Goal: Information Seeking & Learning: Learn about a topic

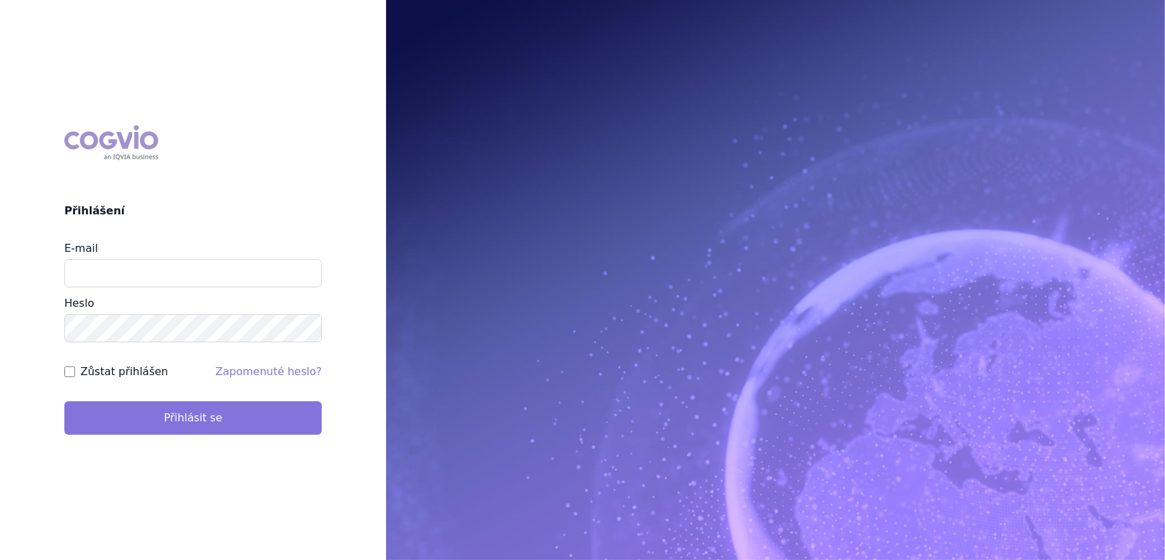
type input "aplikace.ocul1@vzp.cz"
click at [281, 426] on button "Přihlásit se" at bounding box center [192, 418] width 257 height 34
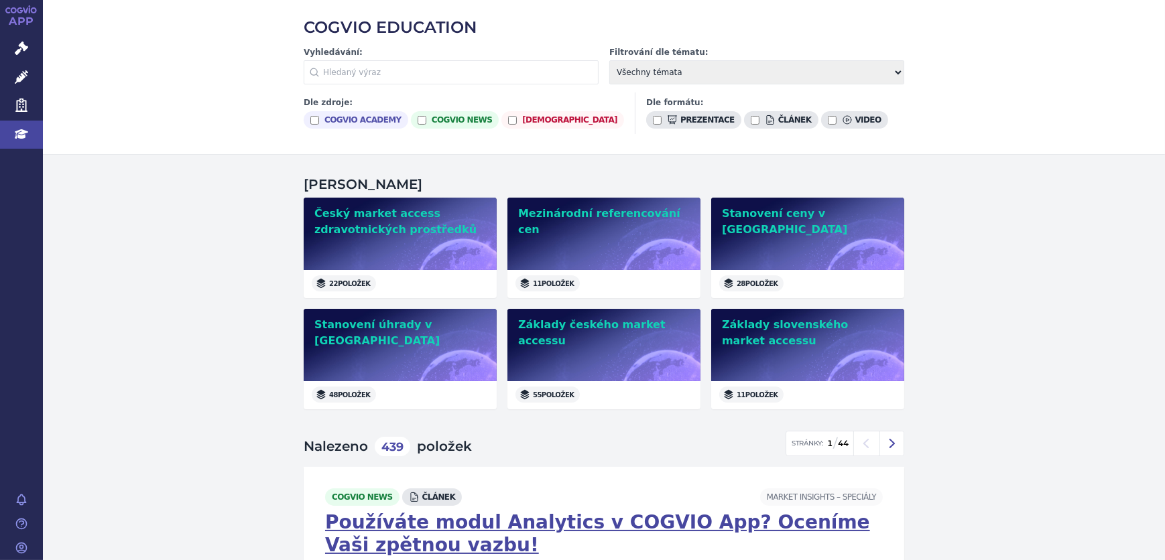
scroll to position [60, 0]
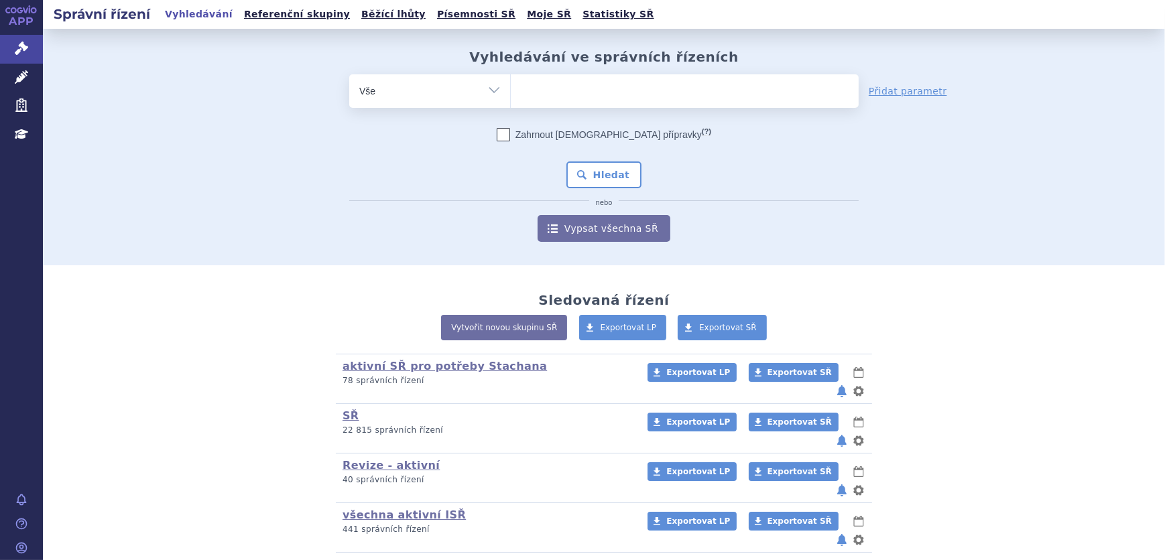
click at [482, 92] on select "Vše Spisová značka Typ SŘ Přípravek/SUKL kód Účastník/Držitel" at bounding box center [429, 89] width 161 height 30
select select "filter-atc-group"
click at [349, 74] on select "Vše Spisová značka Typ SŘ Přípravek/SUKL kód Účastník/Držitel" at bounding box center [429, 89] width 161 height 30
click at [570, 85] on ul at bounding box center [685, 88] width 348 height 28
click at [511, 85] on select at bounding box center [510, 91] width 1 height 34
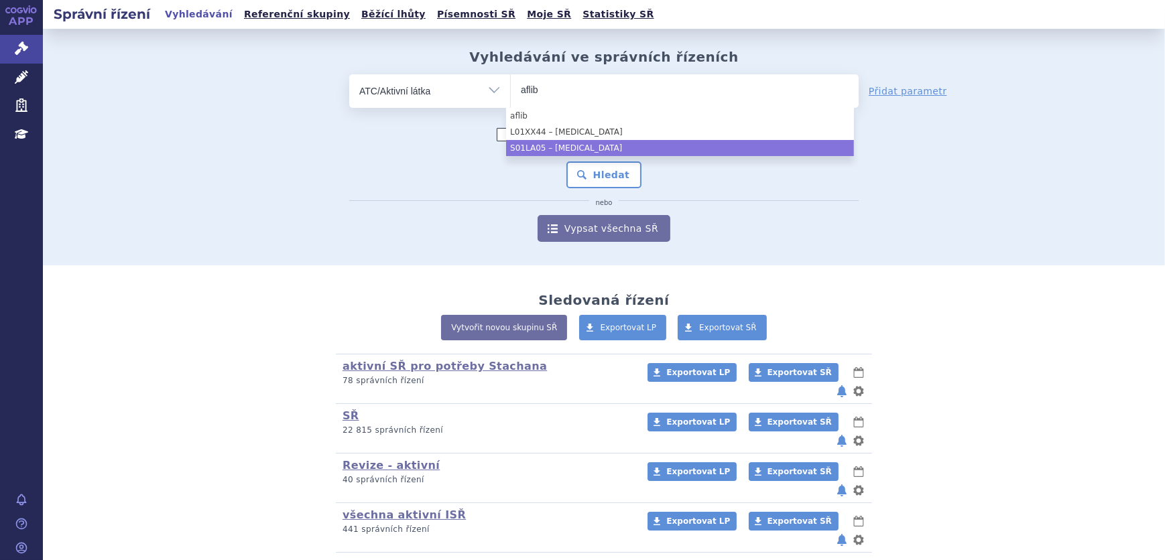
type input "aflib"
select select "S01LA05"
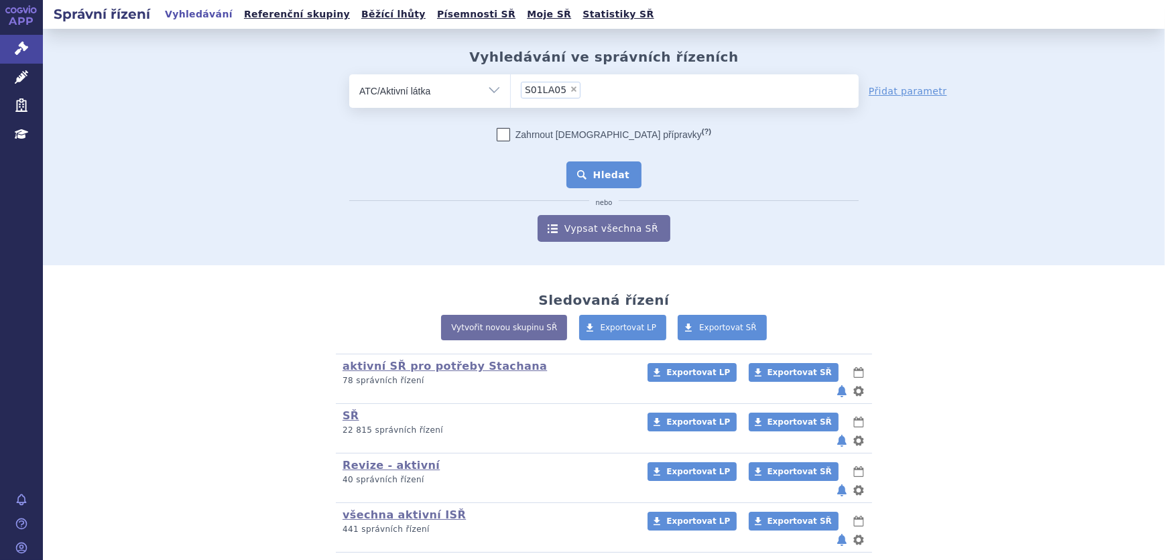
click at [601, 171] on button "Hledat" at bounding box center [604, 175] width 76 height 27
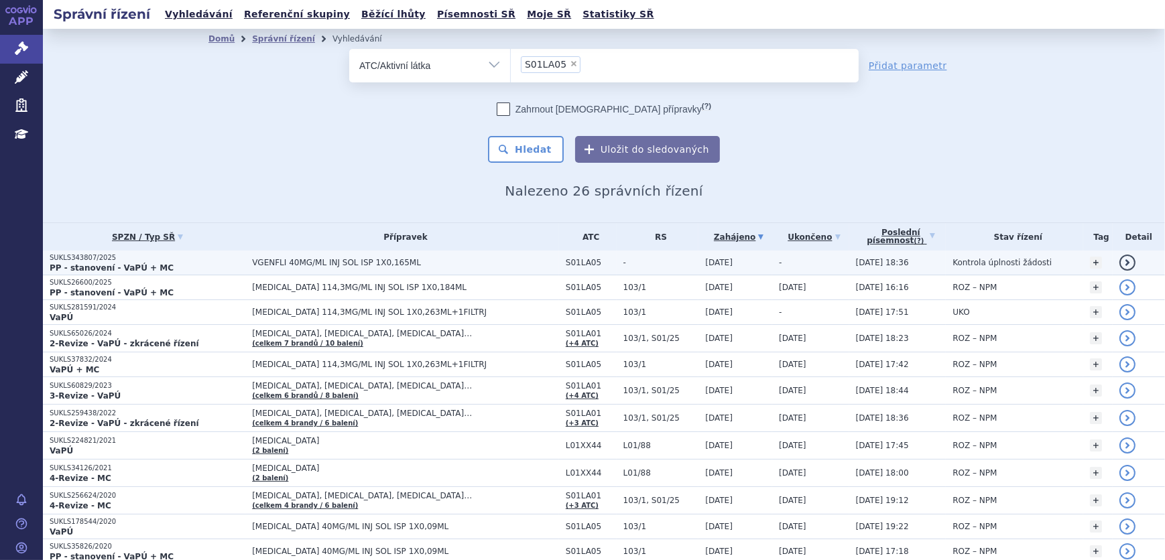
click at [178, 270] on p "PP - stanovení - VaPÚ + MC" at bounding box center [148, 268] width 196 height 11
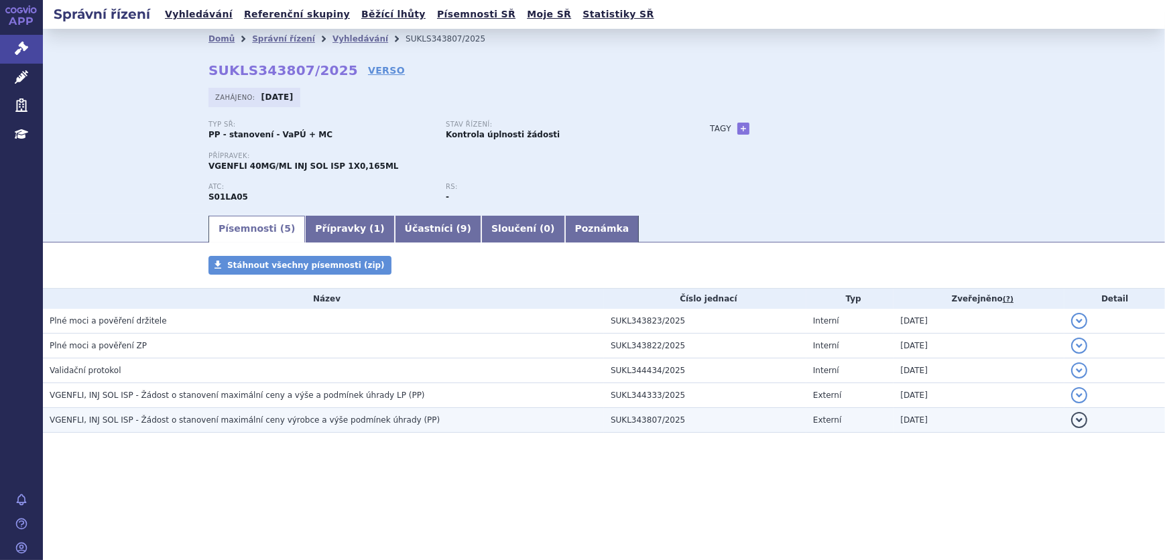
click at [169, 419] on span "VGENFLI, INJ SOL ISP - Žádost o stanovení maximální ceny výrobce a výše podmíne…" at bounding box center [245, 420] width 390 height 9
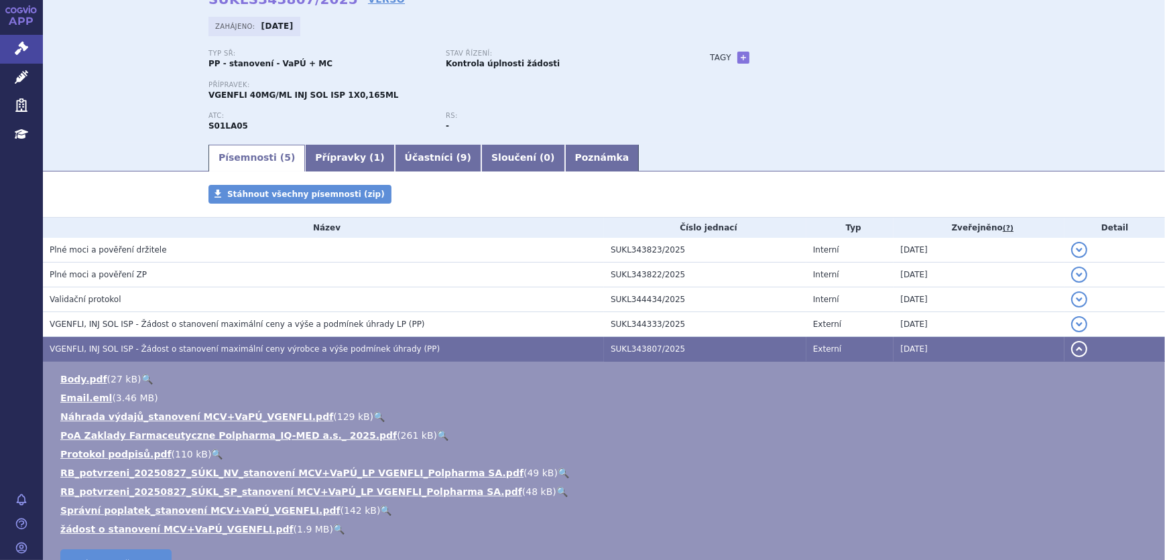
scroll to position [182, 0]
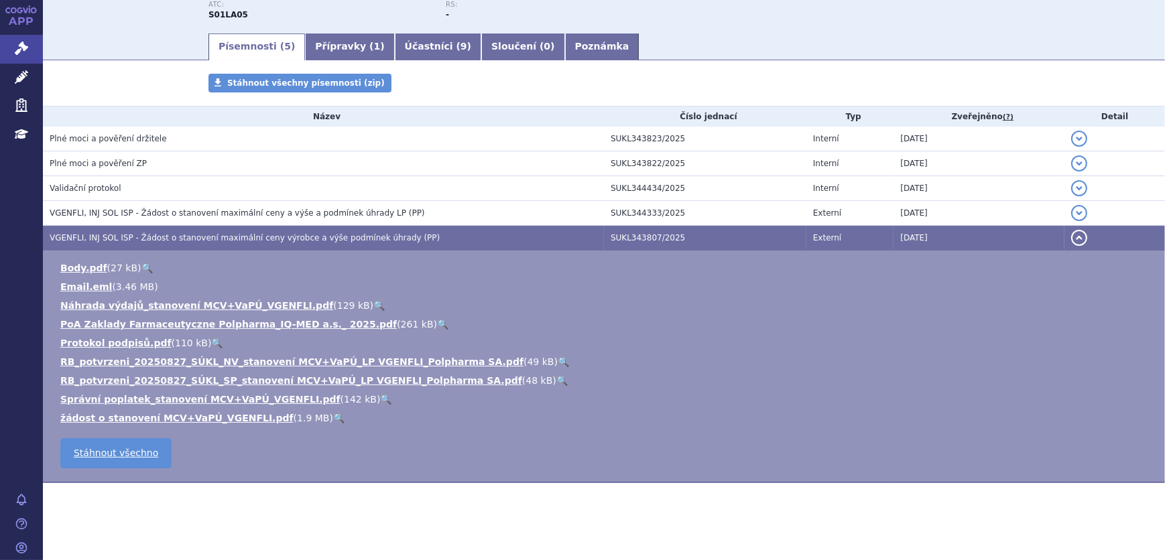
click at [333, 420] on link "🔍" at bounding box center [338, 418] width 11 height 11
click at [13, 81] on link "Léčivé přípravky" at bounding box center [21, 78] width 43 height 28
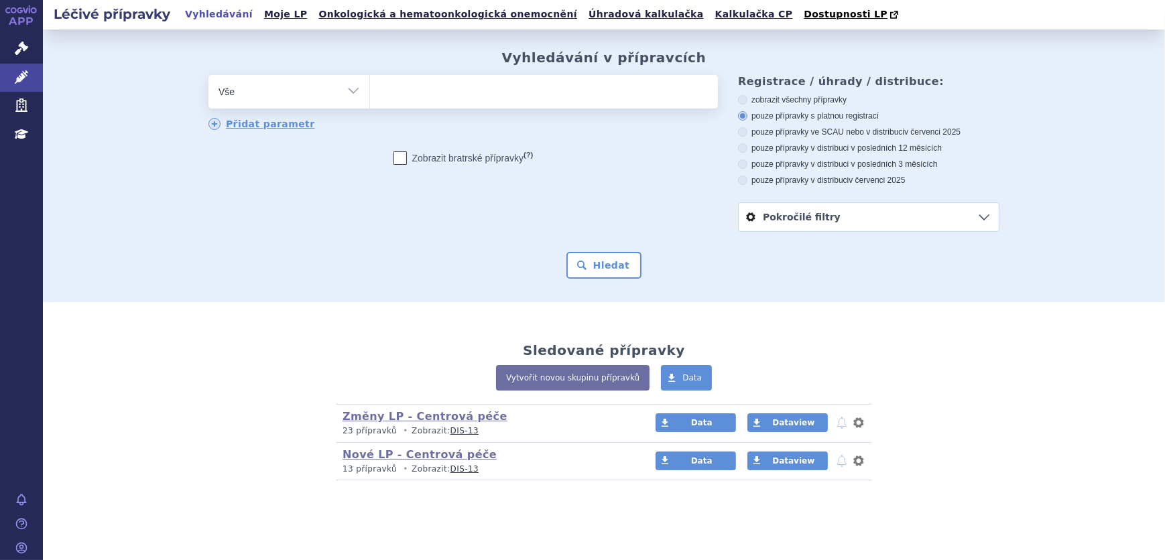
click at [404, 103] on ul at bounding box center [544, 89] width 348 height 28
click at [370, 103] on select at bounding box center [369, 91] width 1 height 34
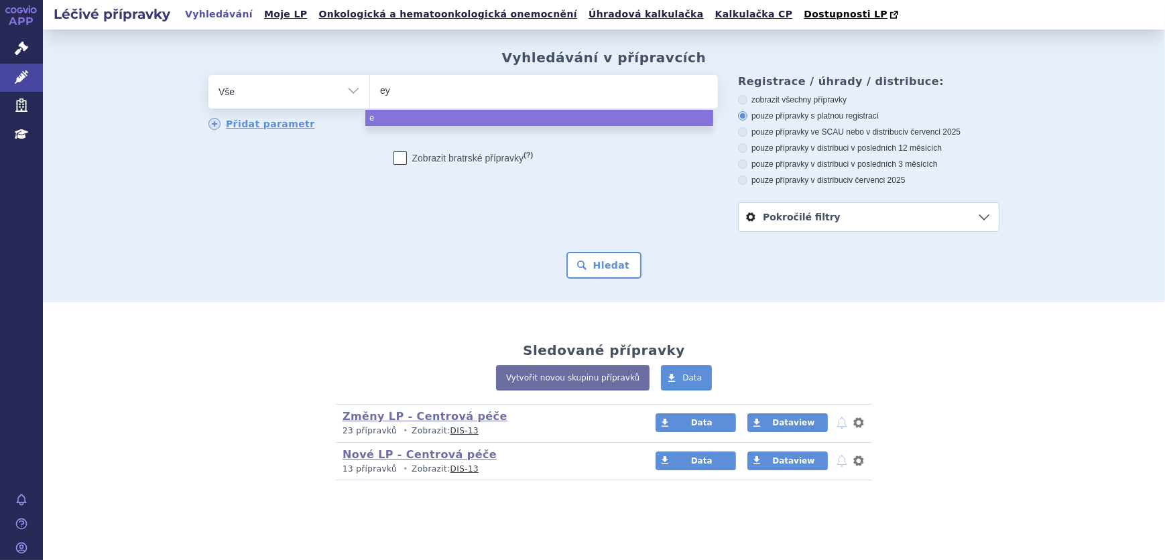
type input "eyl"
type input "eyle"
type input "eylea"
select select "eylea"
click at [588, 270] on button "Hledat" at bounding box center [604, 265] width 76 height 27
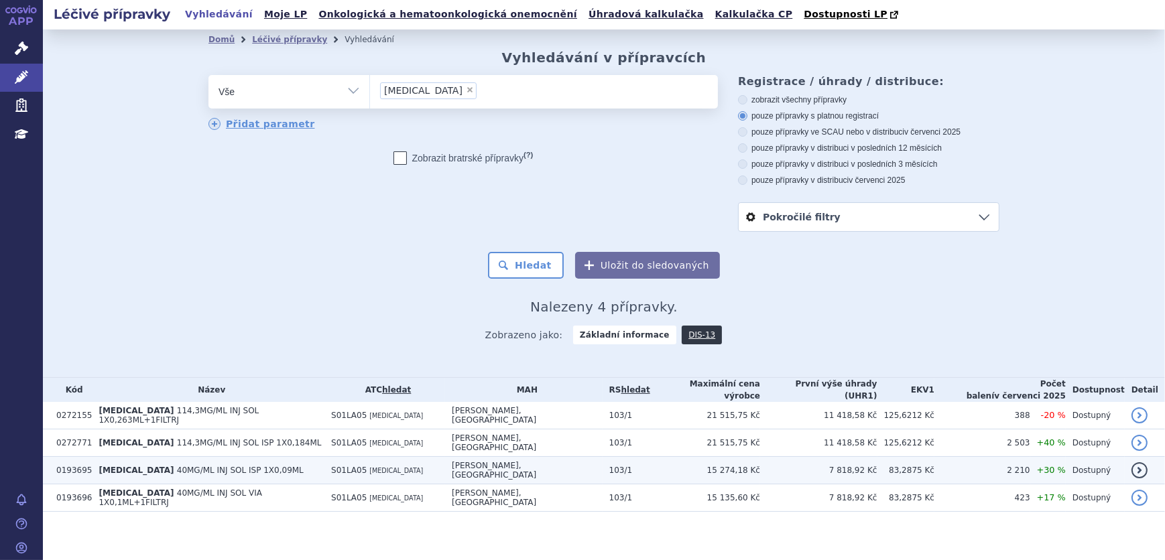
click at [675, 457] on td "15 274,18 Kč" at bounding box center [705, 470] width 110 height 27
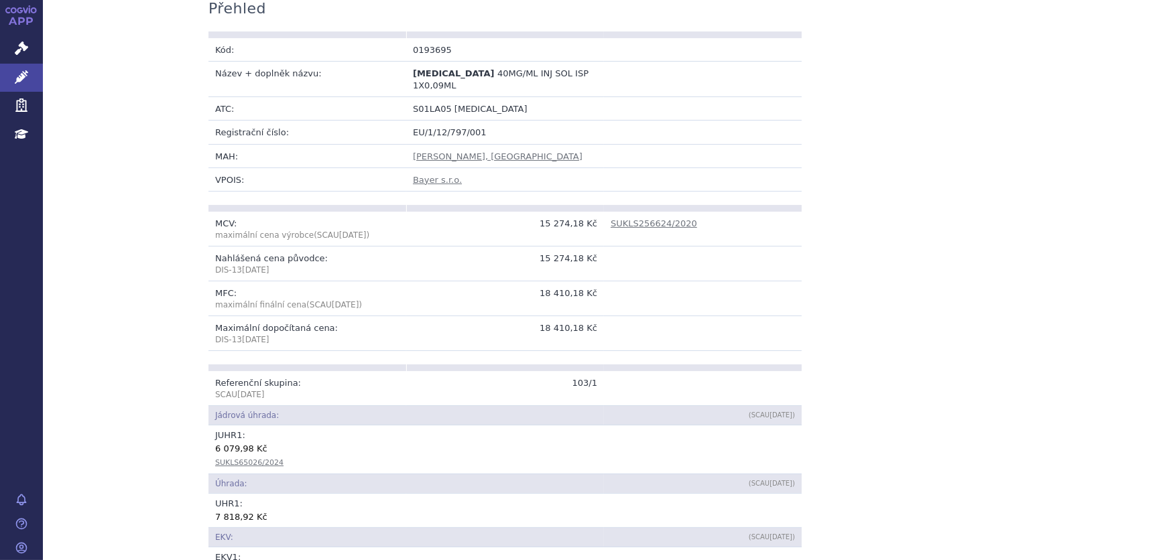
scroll to position [182, 0]
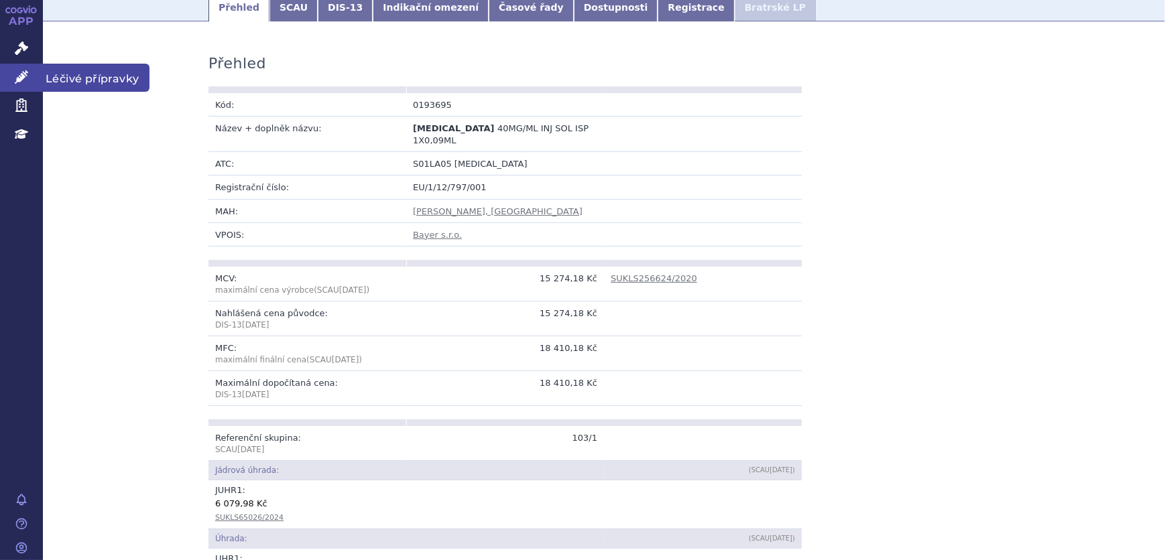
click at [22, 75] on icon at bounding box center [21, 76] width 13 height 13
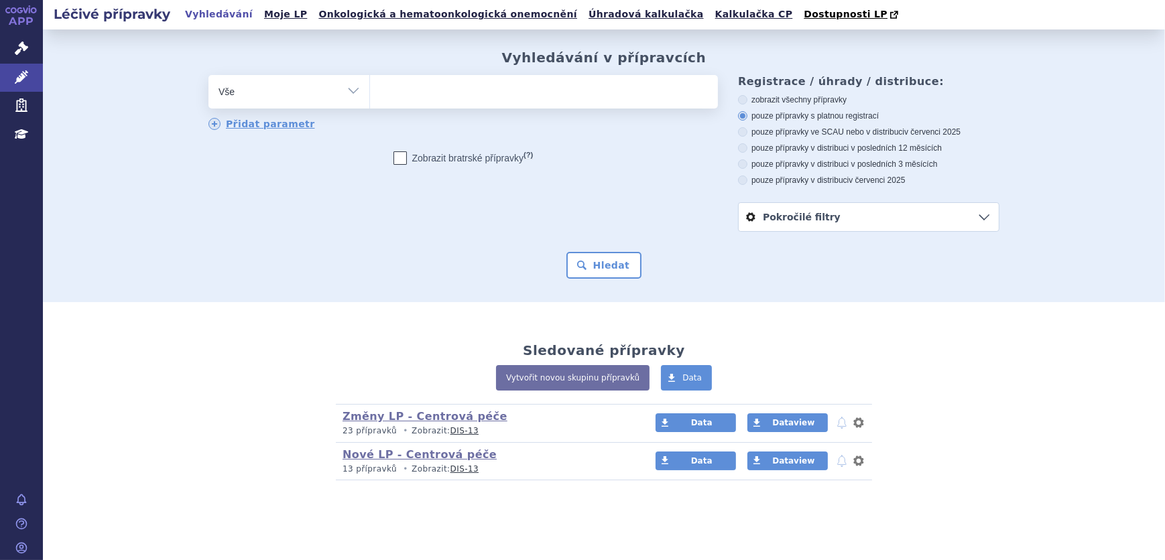
select select "filter-reference-group"
click at [208, 76] on select "Vše Přípravek/SUKL kód MAH VPOIS ATC/Aktivní látka Léková forma Síla" at bounding box center [288, 90] width 161 height 30
click at [471, 96] on ul at bounding box center [544, 89] width 348 height 28
click at [370, 96] on select at bounding box center [369, 91] width 1 height 34
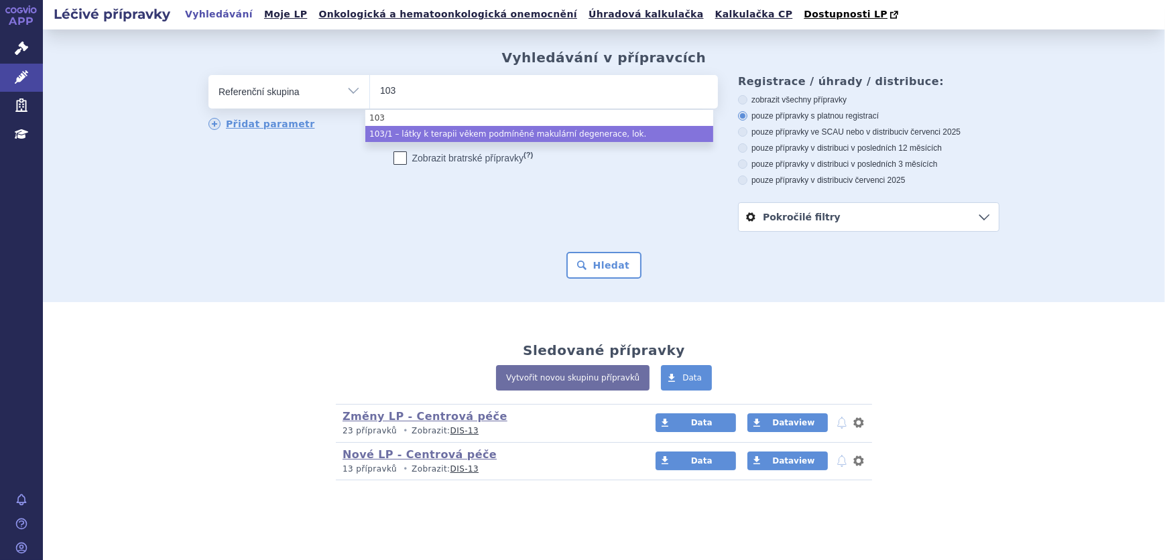
type input "103"
select select "826ba73b-c3b0-4b11-87f9-a0145bbaf310"
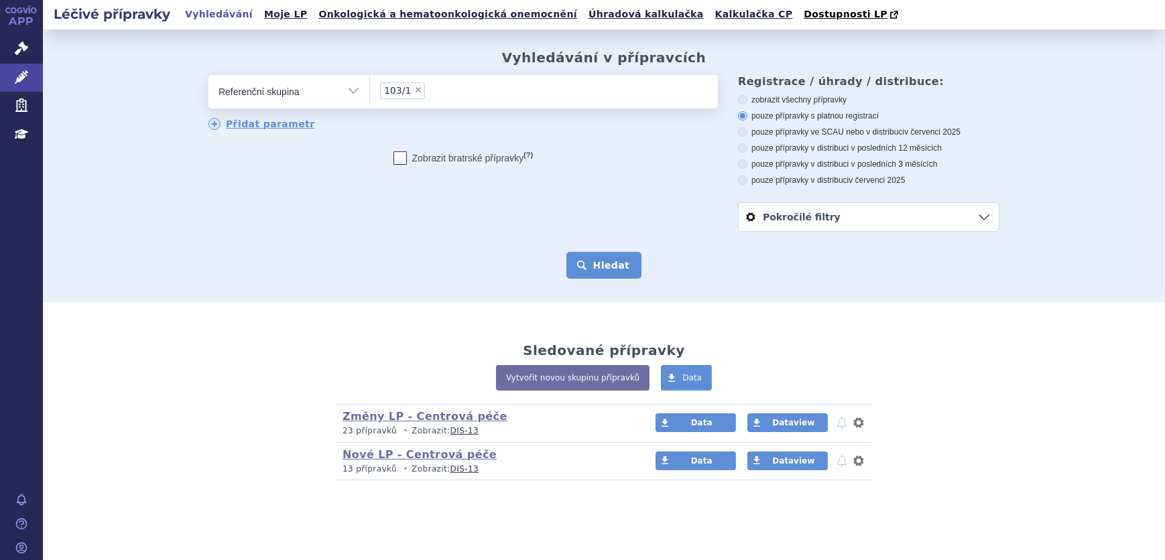
click at [590, 271] on button "Hledat" at bounding box center [604, 265] width 76 height 27
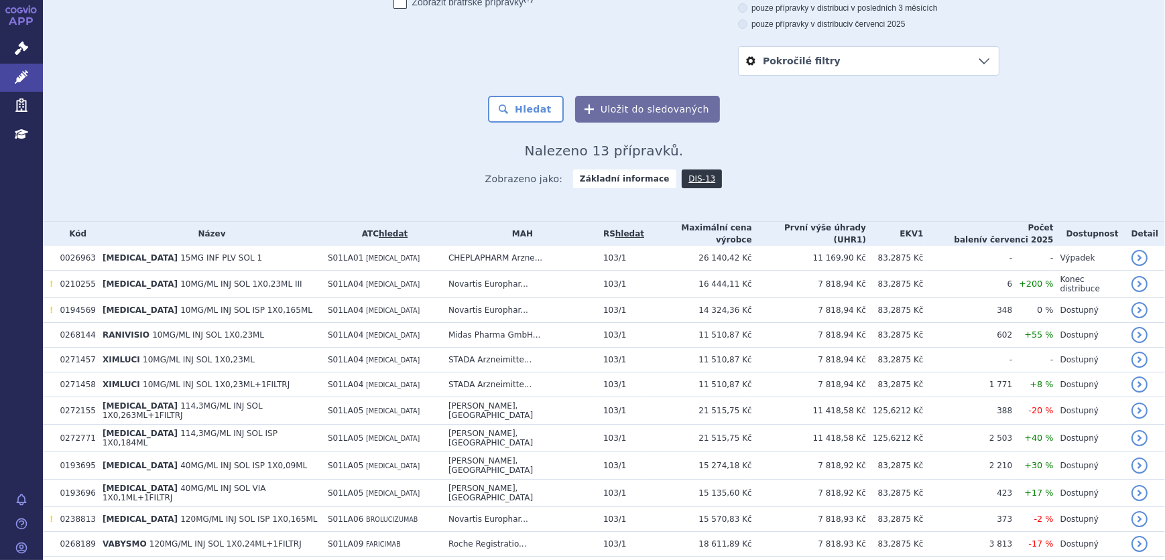
scroll to position [31, 0]
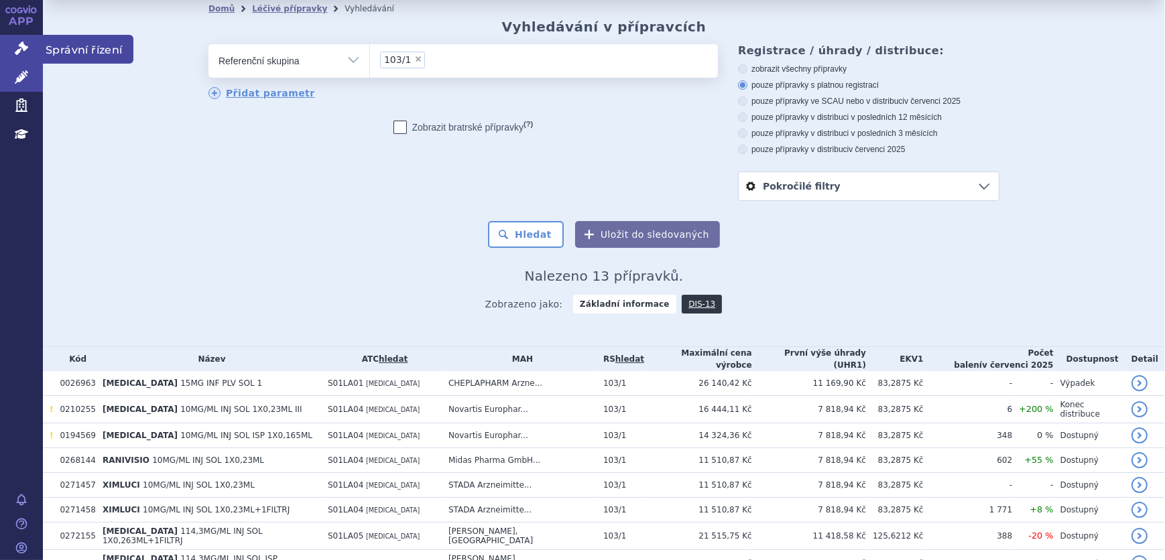
click at [27, 51] on icon at bounding box center [21, 48] width 13 height 13
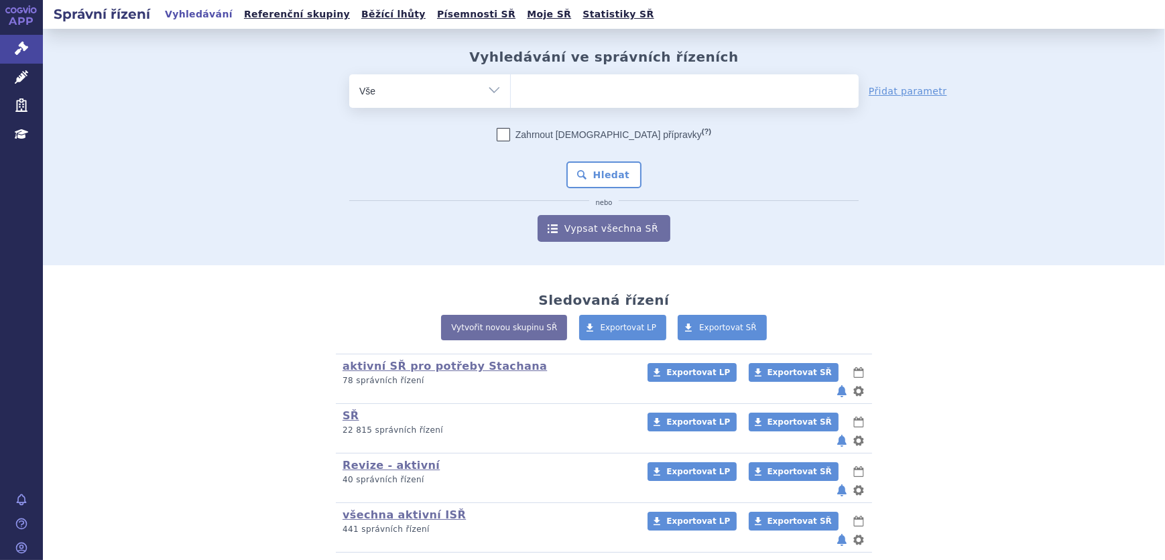
click at [436, 94] on select "Vše Spisová značka Typ SŘ Přípravek/SUKL kód Účastník/Držitel" at bounding box center [429, 89] width 161 height 30
select select "filter-atc-group"
click at [349, 74] on select "Vše Spisová značka Typ SŘ Přípravek/SUKL kód Účastník/Držitel" at bounding box center [429, 89] width 161 height 30
click at [592, 101] on ul at bounding box center [685, 88] width 348 height 28
click at [511, 101] on select at bounding box center [510, 91] width 1 height 34
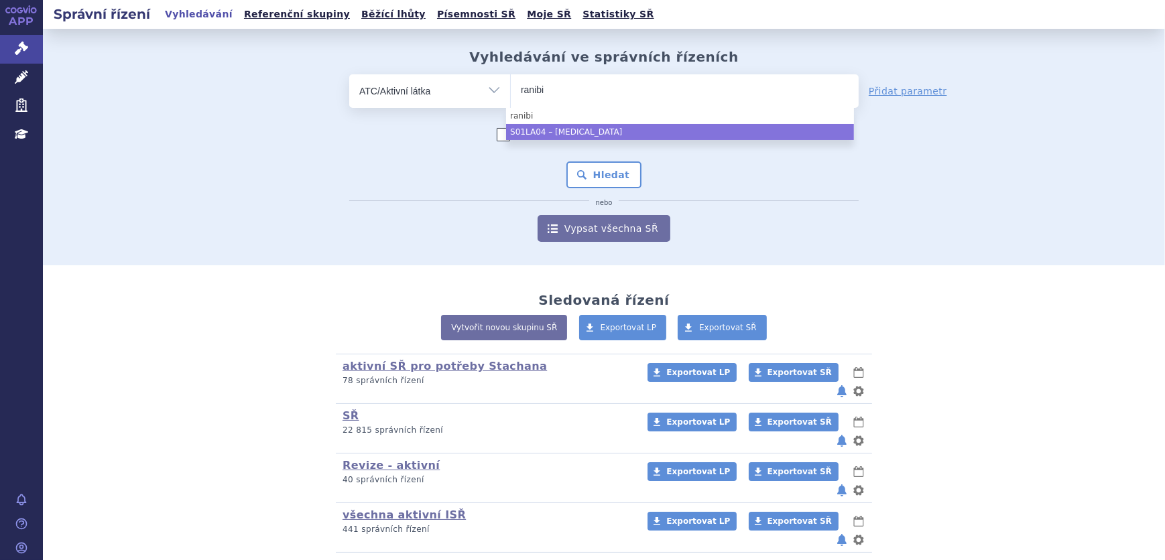
type input "ranibi"
select select "S01LA04"
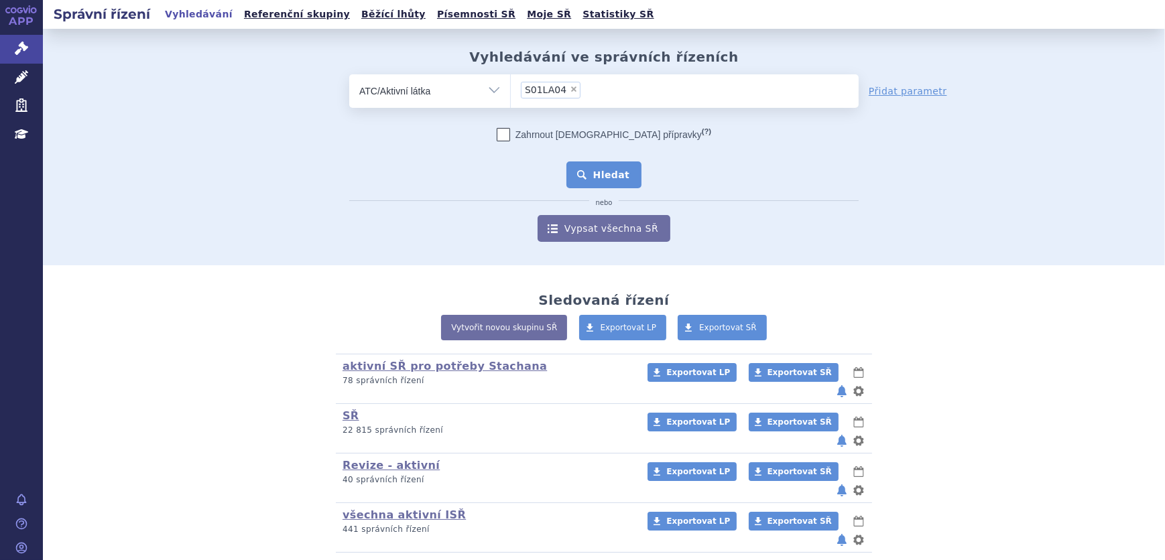
click at [599, 174] on button "Hledat" at bounding box center [604, 175] width 76 height 27
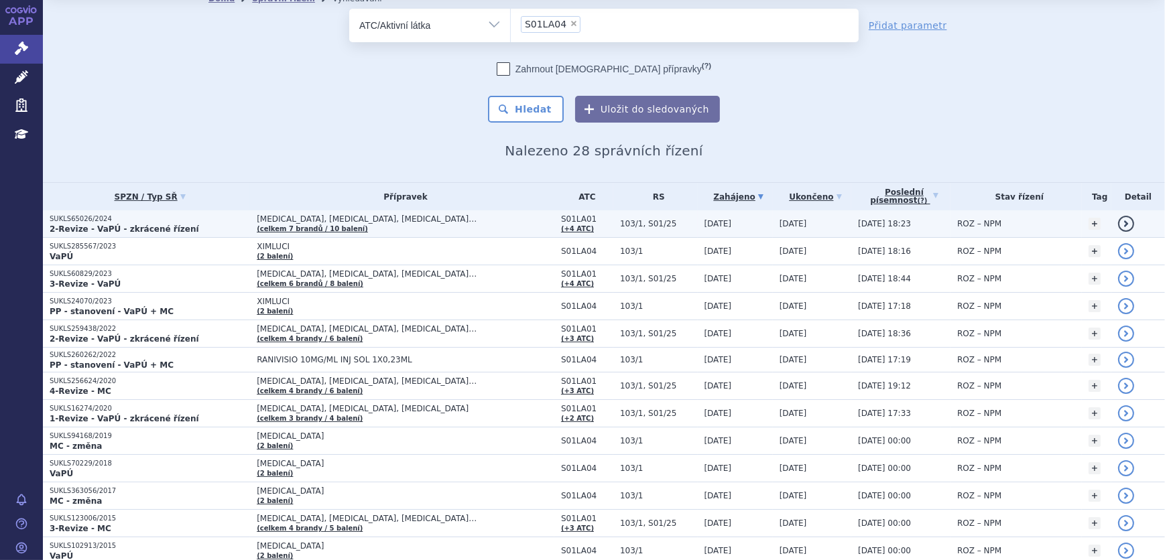
scroll to position [60, 0]
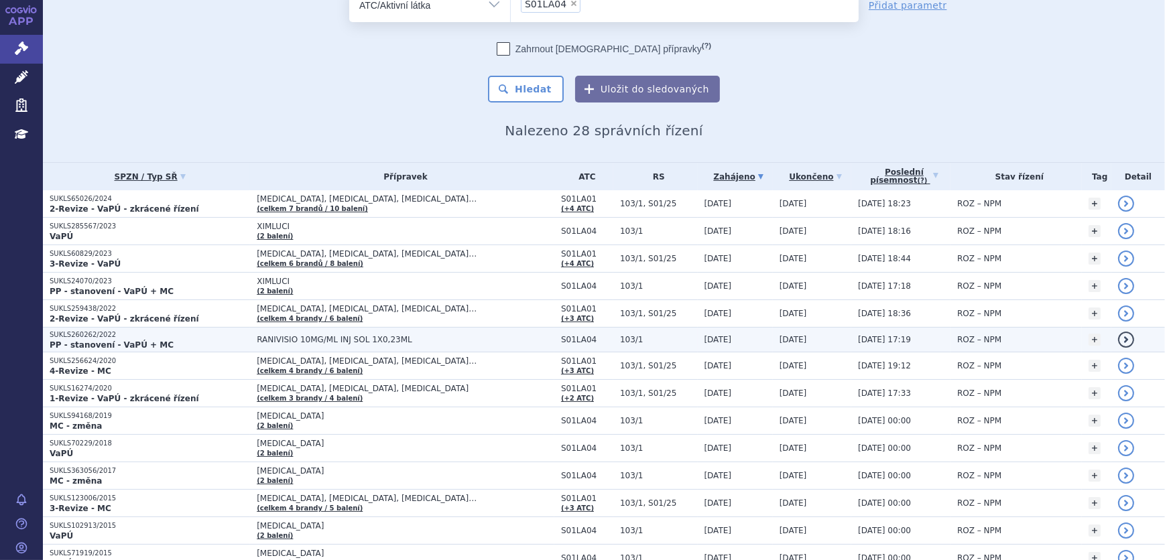
click at [202, 340] on p "PP - stanovení - VaPÚ + MC" at bounding box center [150, 345] width 200 height 11
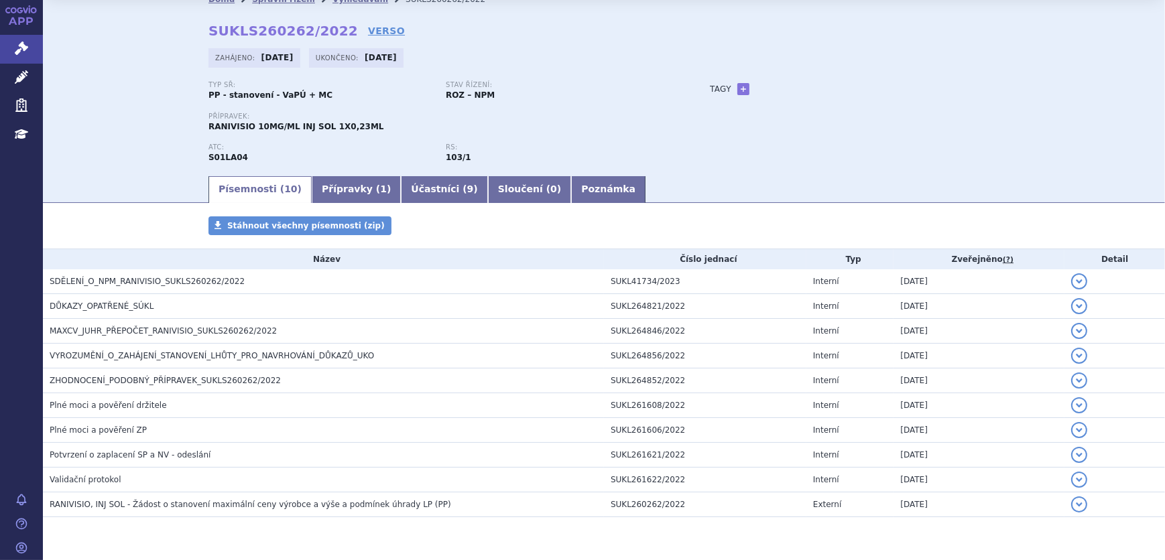
scroll to position [60, 0]
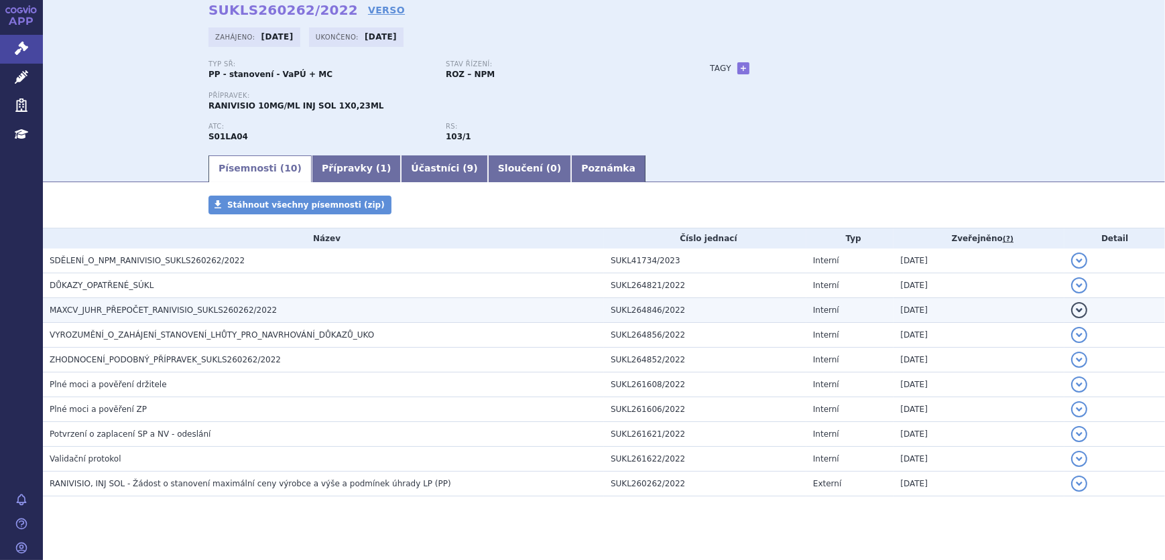
click at [163, 308] on span "MAXCV_JUHR_PŘEPOČET_RANIVISIO_SUKLS260262/2022" at bounding box center [163, 310] width 227 height 9
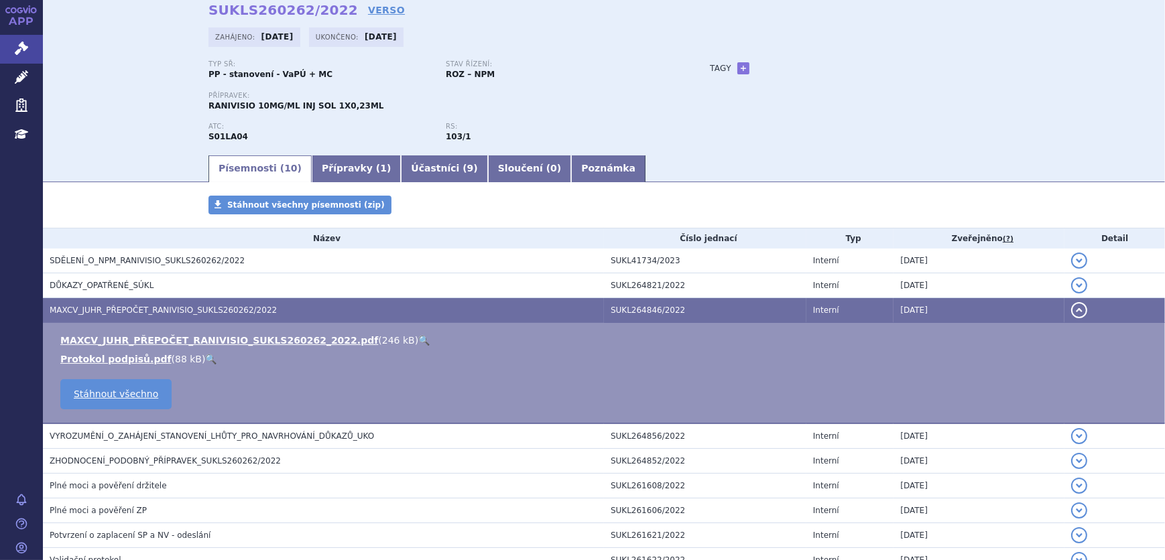
click at [418, 338] on link "🔍" at bounding box center [423, 340] width 11 height 11
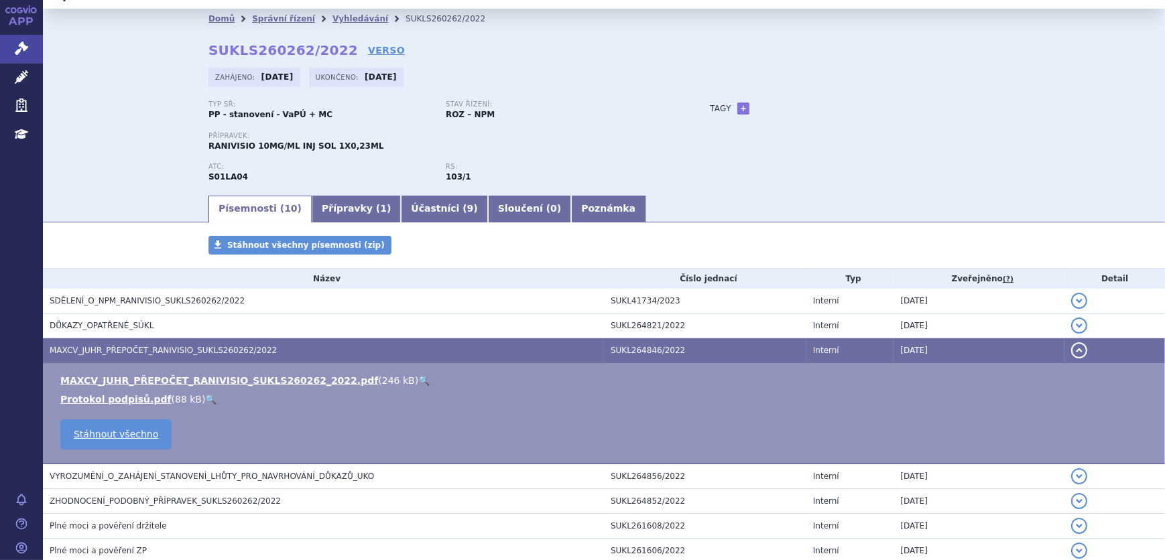
scroll to position [0, 0]
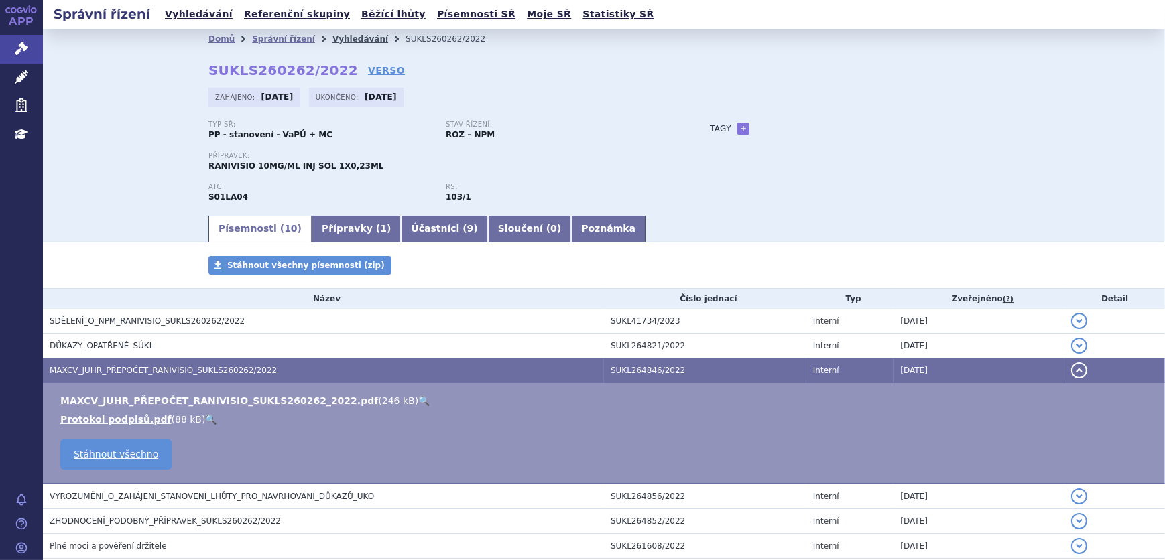
click at [332, 38] on link "Vyhledávání" at bounding box center [360, 38] width 56 height 9
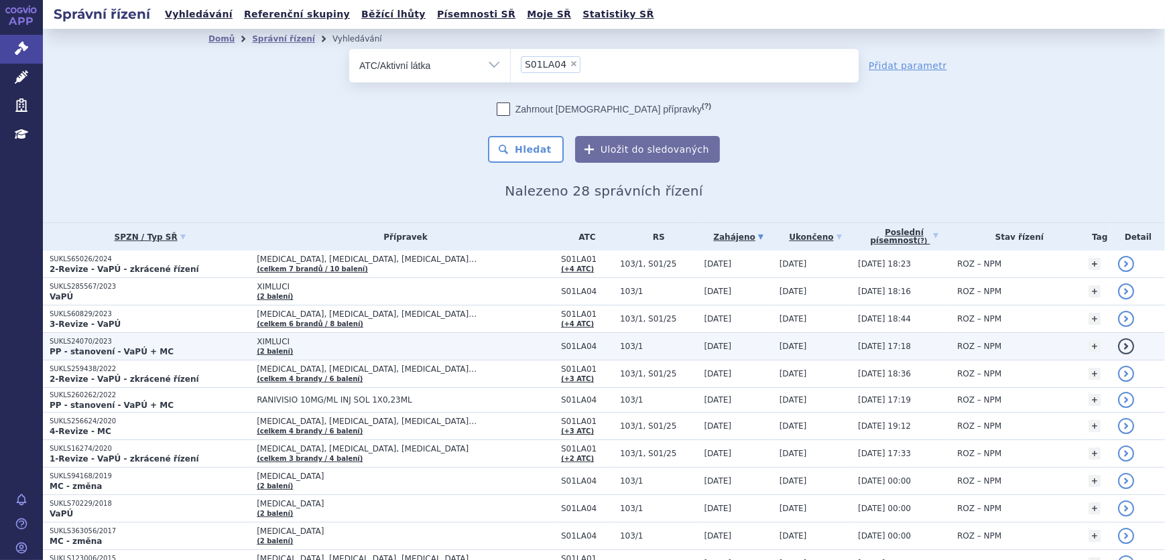
click at [200, 344] on p "SUKLS24070/2023" at bounding box center [150, 341] width 200 height 9
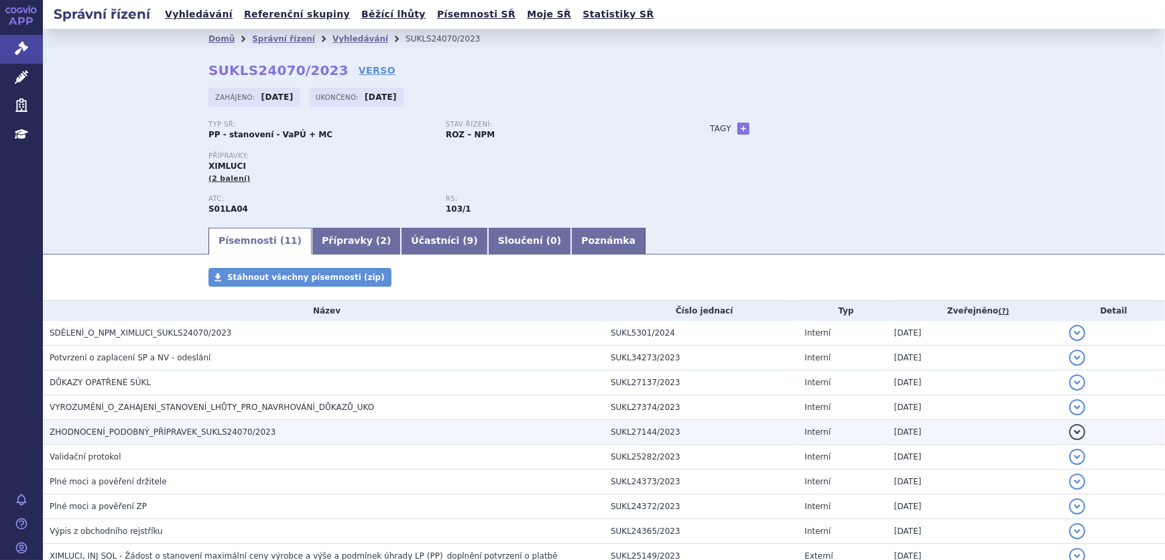
click at [198, 438] on h3 "ZHODNOCENÍ_PODOBNÝ_PŘÍPRAVEK_SUKLS24070/2023" at bounding box center [327, 432] width 554 height 13
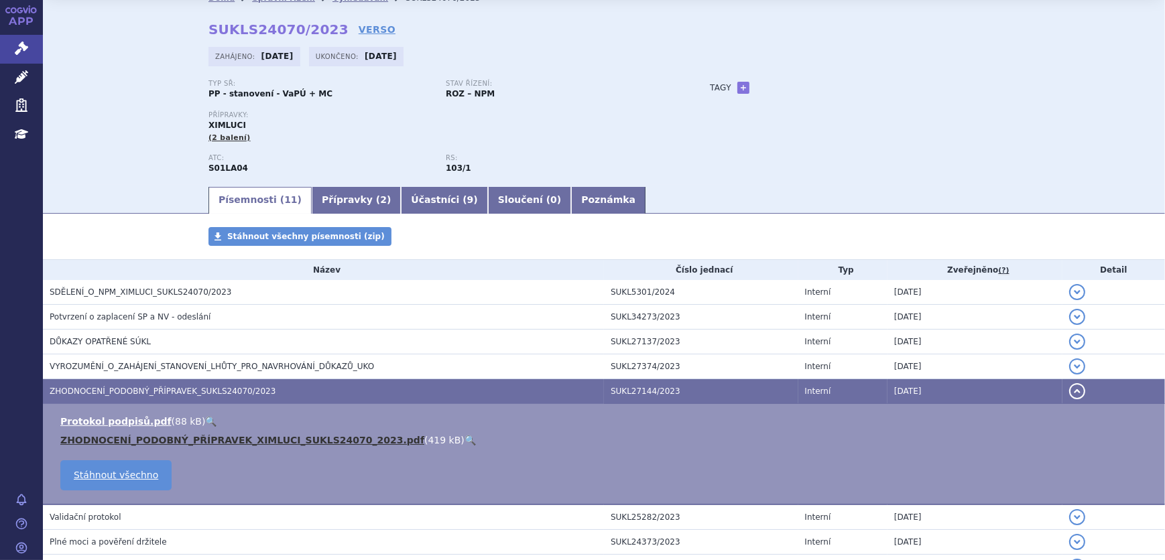
scroll to position [60, 0]
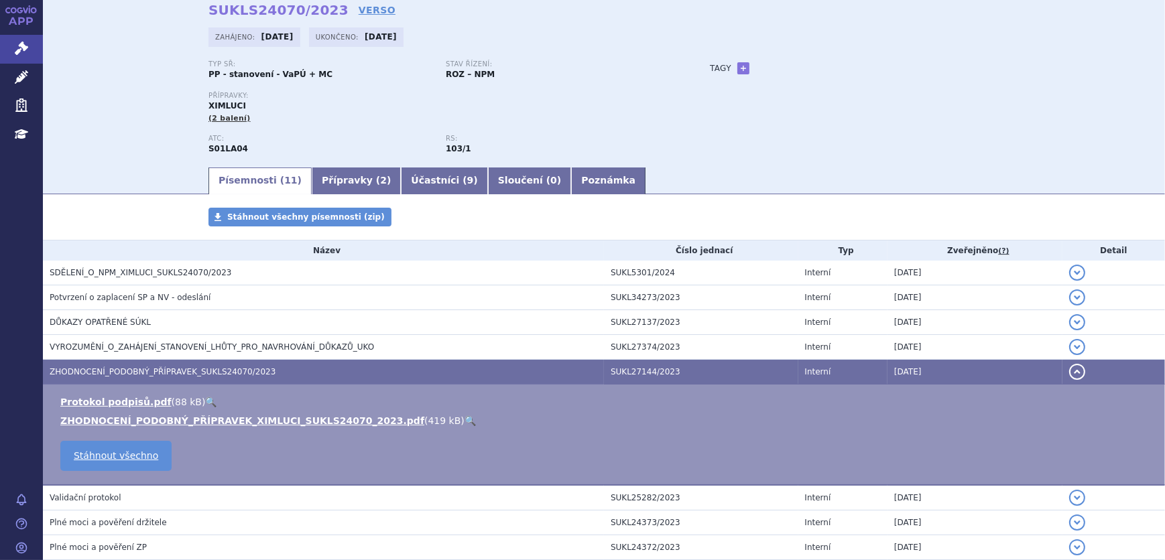
click at [464, 418] on link "🔍" at bounding box center [469, 421] width 11 height 11
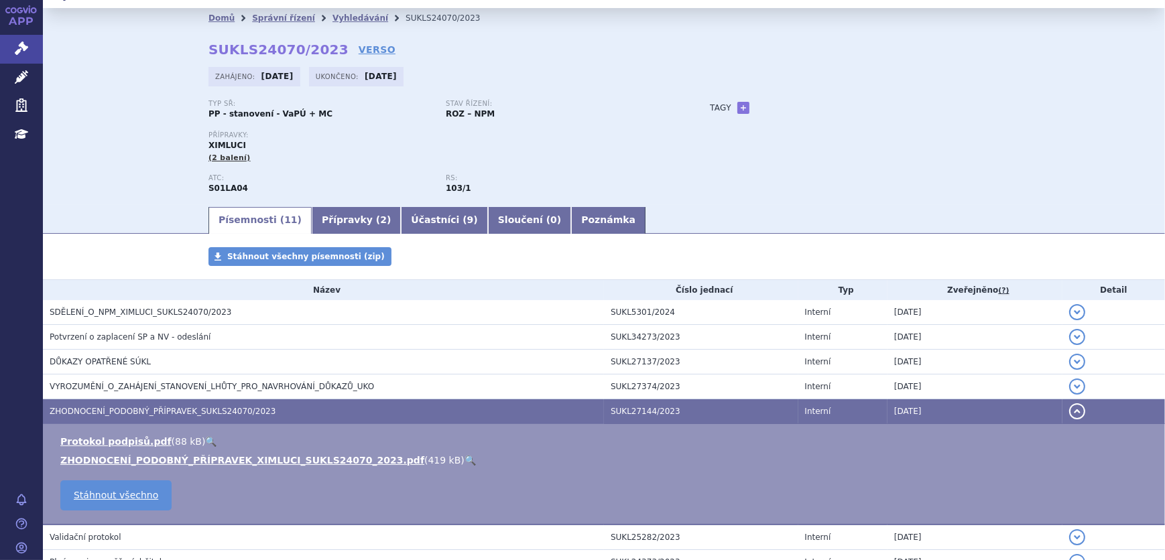
scroll to position [0, 0]
